Goal: Check status: Check status

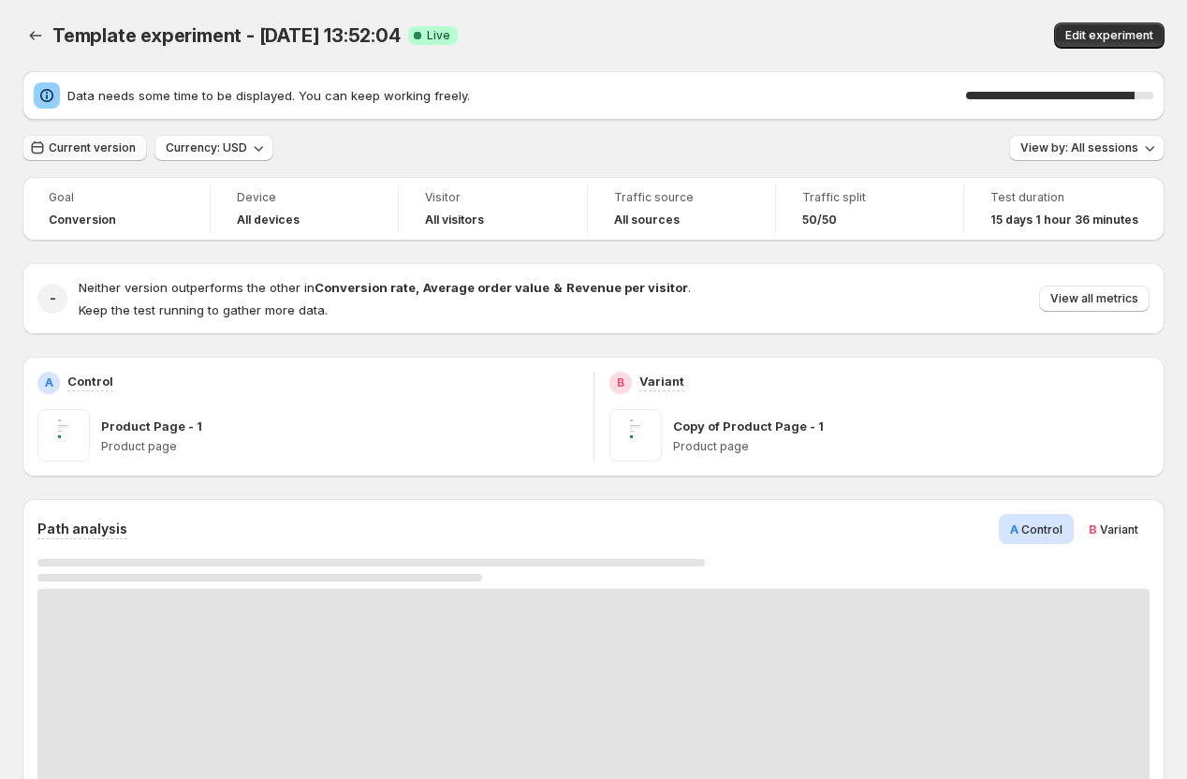
click at [73, 153] on span "Current version" at bounding box center [92, 147] width 87 height 15
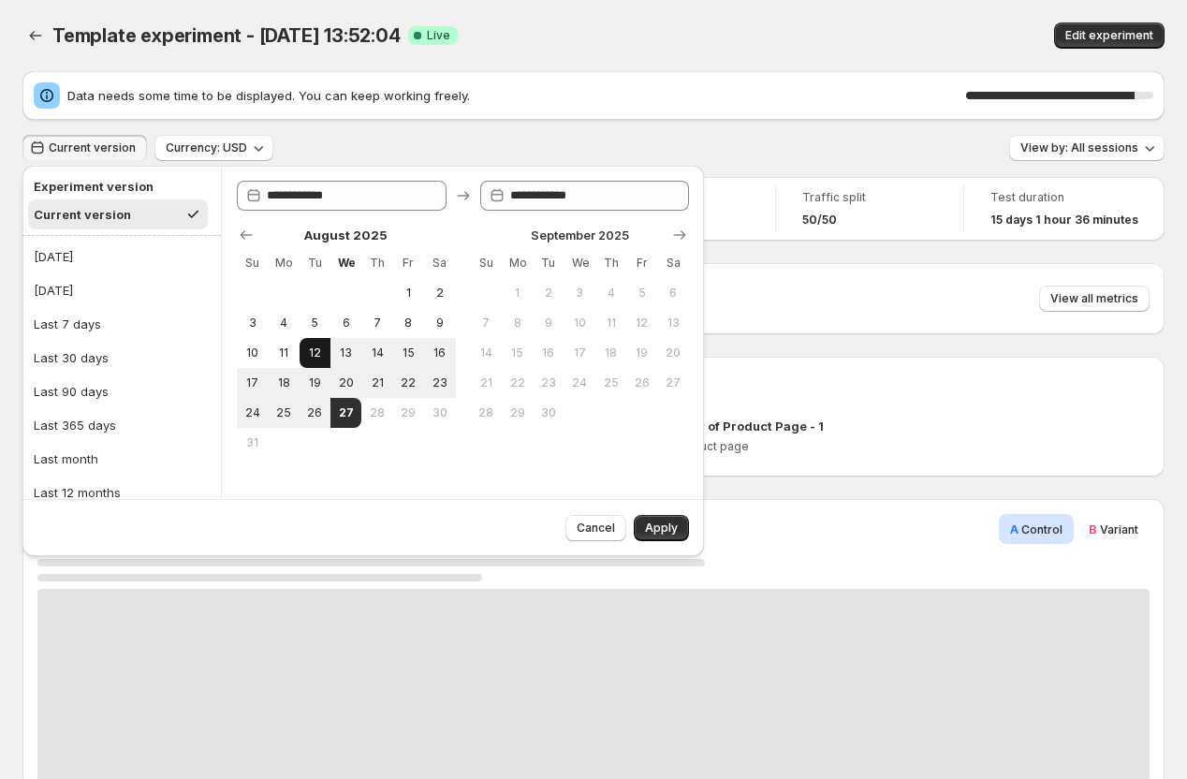
click at [314, 359] on span "12" at bounding box center [315, 352] width 16 height 15
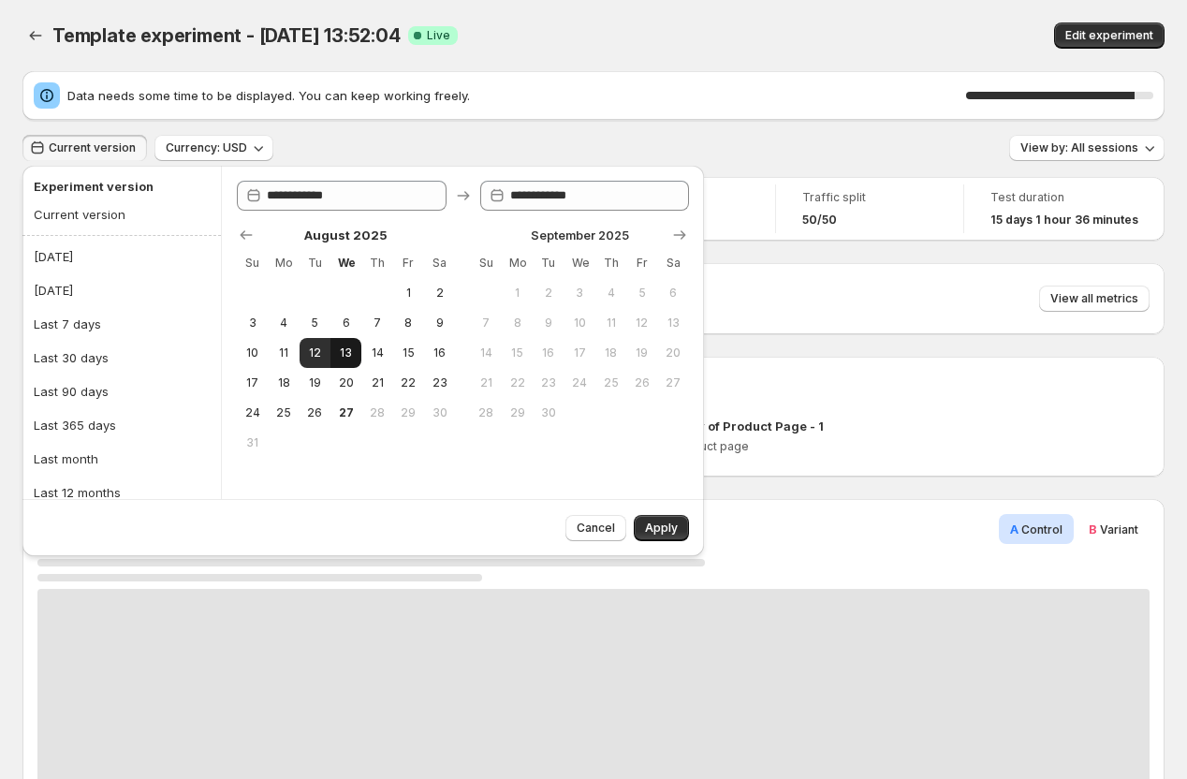
click at [352, 352] on span "13" at bounding box center [346, 352] width 16 height 15
type input "**********"
click at [660, 524] on span "Apply" at bounding box center [661, 527] width 33 height 15
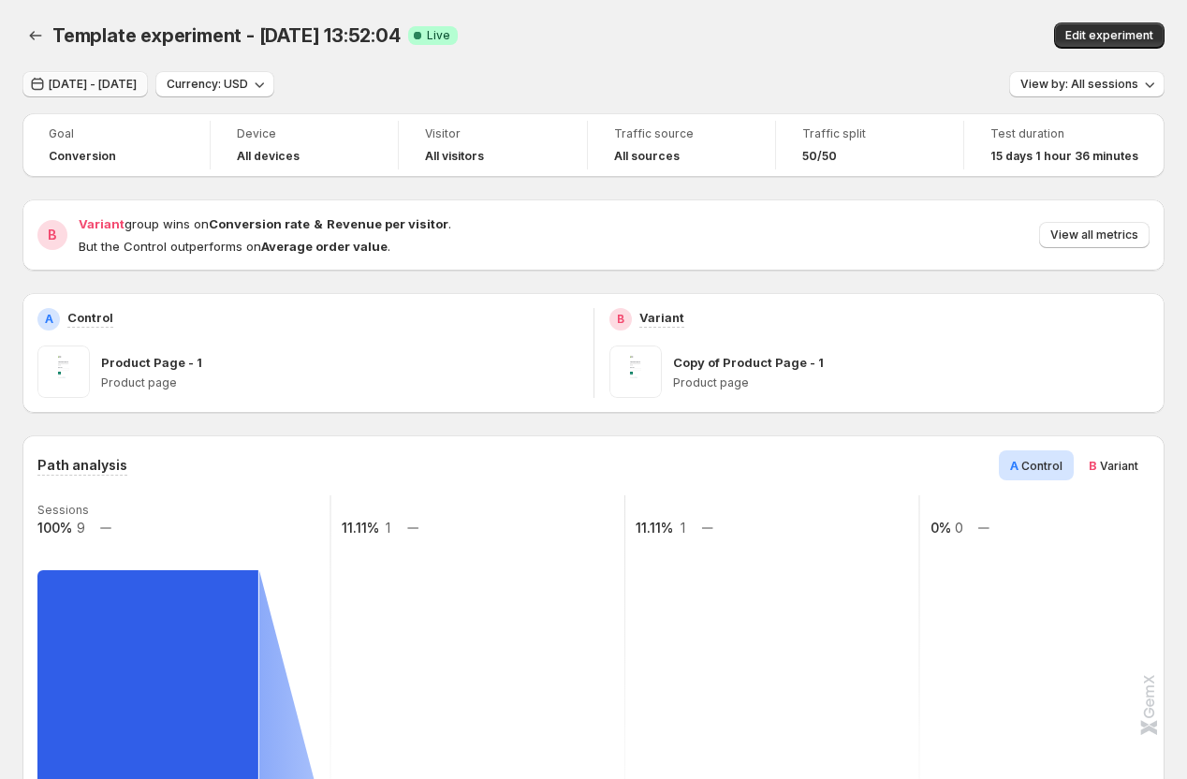
click at [140, 75] on button "[DATE] - [DATE]" at bounding box center [84, 84] width 125 height 26
